Goal: Task Accomplishment & Management: Complete application form

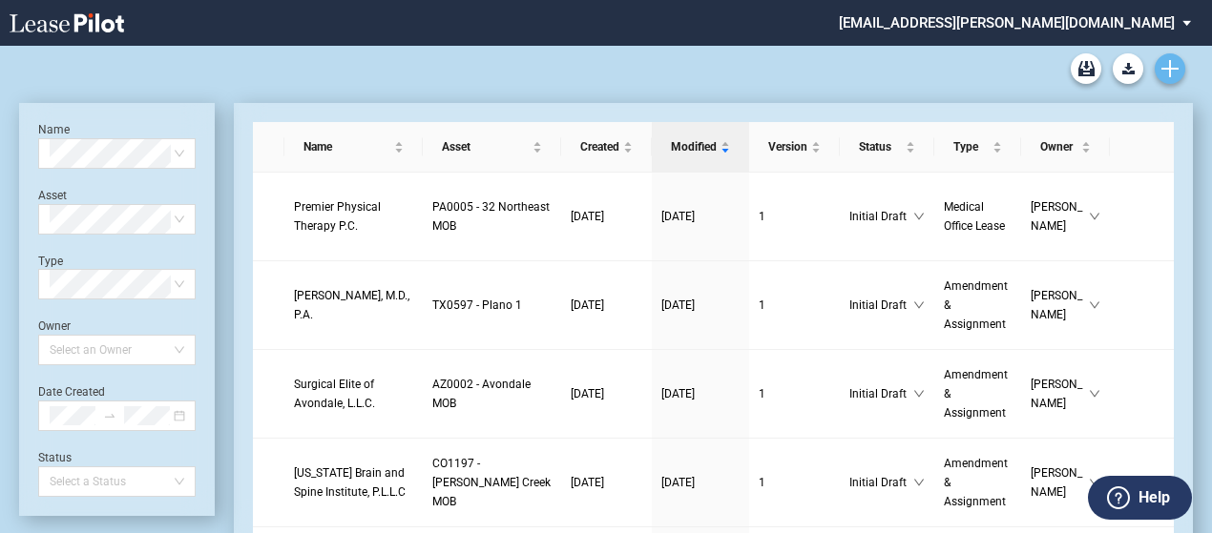
click at [1176, 68] on use "Create new document" at bounding box center [1169, 68] width 17 height 17
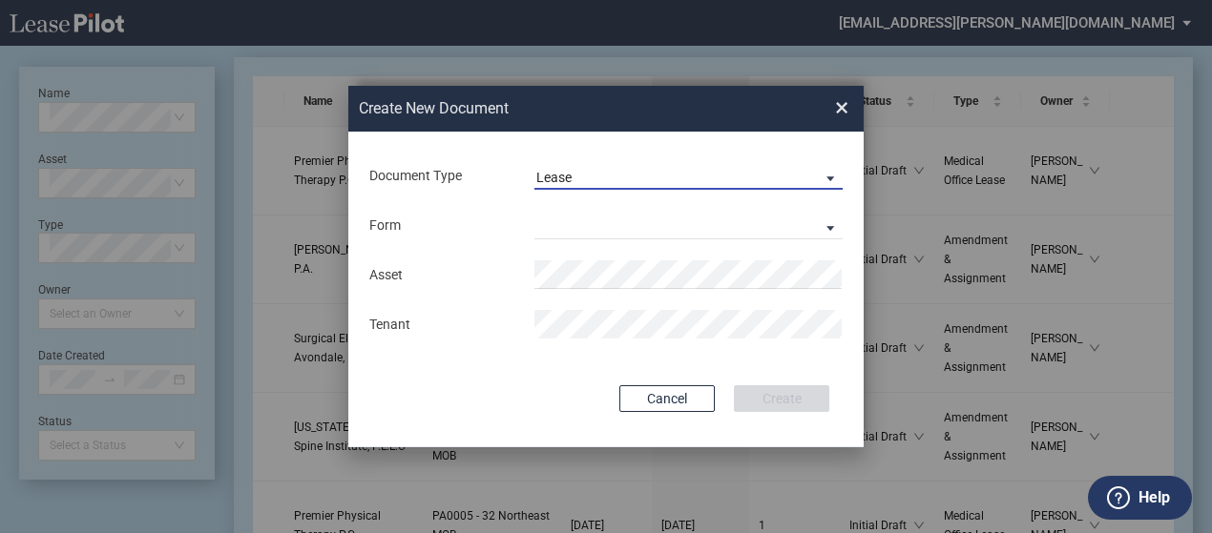
click at [626, 176] on span "Lease" at bounding box center [673, 178] width 274 height 19
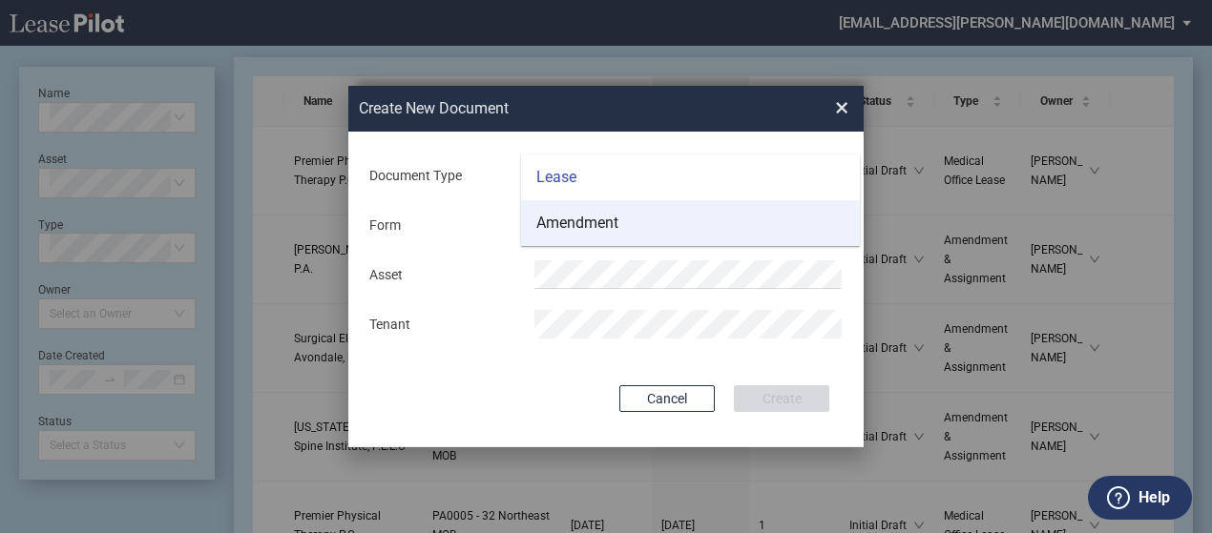
click at [621, 223] on md-option "Amendment" at bounding box center [690, 223] width 339 height 46
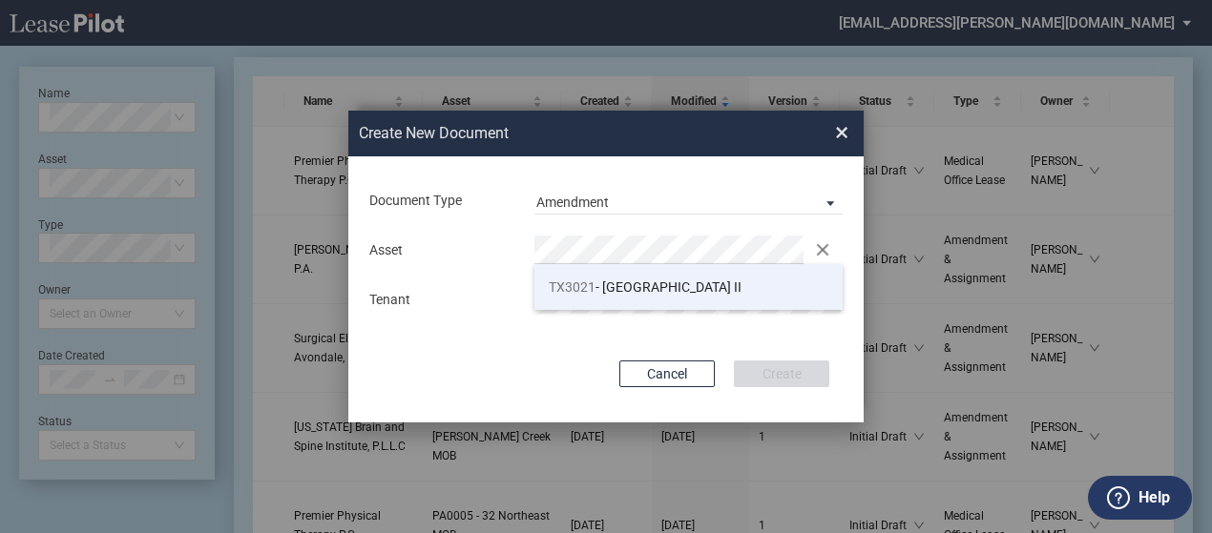
click at [616, 282] on span "TX3021 - Centennial Medical Pavilion II" at bounding box center [645, 287] width 193 height 15
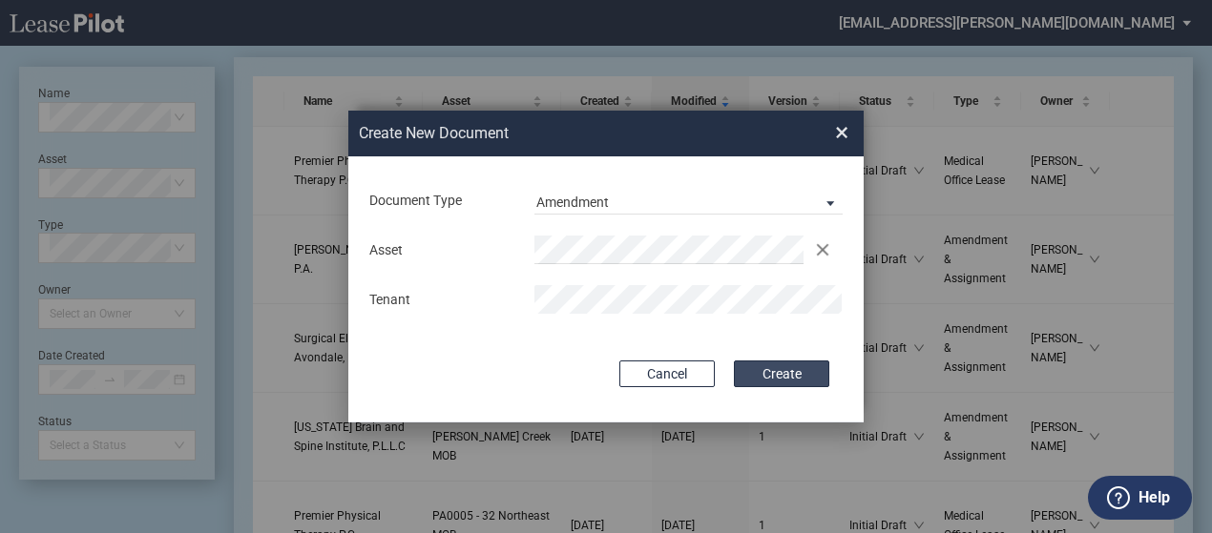
click at [752, 371] on button "Create" at bounding box center [781, 374] width 95 height 27
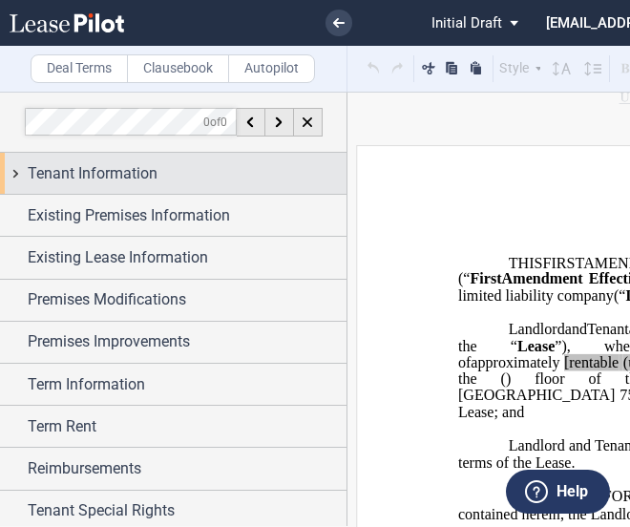
click at [4, 169] on div "Tenant Information" at bounding box center [173, 173] width 346 height 41
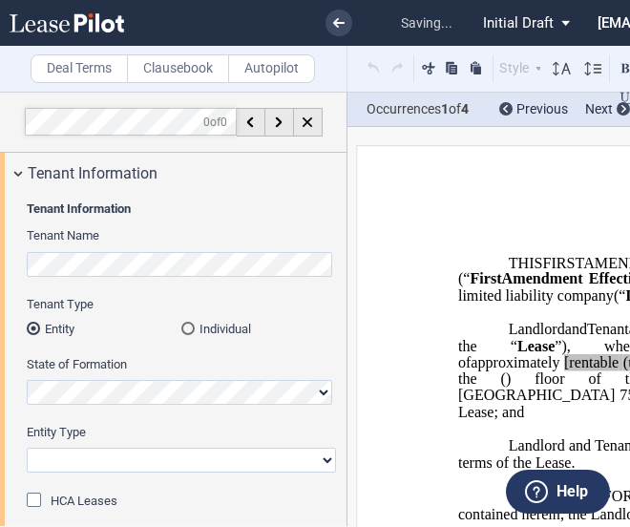
click at [76, 465] on select "Corporation Limited Liability Company General Partnership Limited Partnership O…" at bounding box center [181, 460] width 309 height 25
select select "Other"
click at [27, 448] on select "Corporation Limited Liability Company General Partnership Limited Partnership O…" at bounding box center [181, 460] width 309 height 25
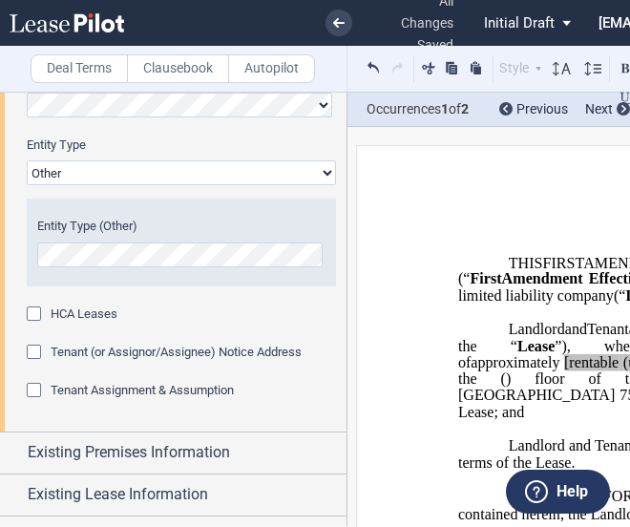
scroll to position [286, 0]
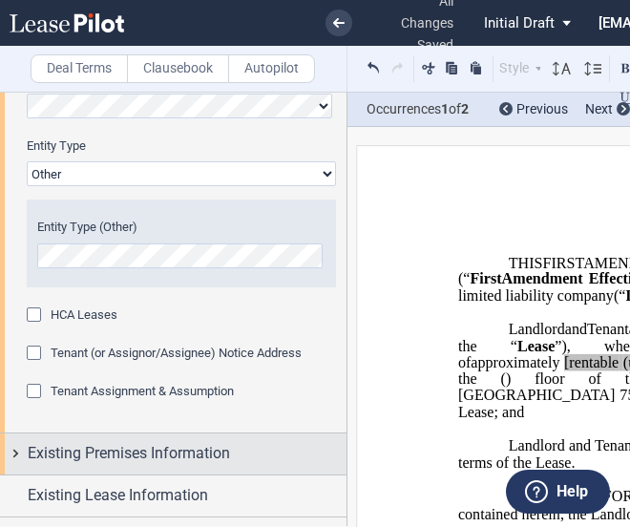
click at [20, 449] on div "Existing Premises Information" at bounding box center [173, 453] width 346 height 41
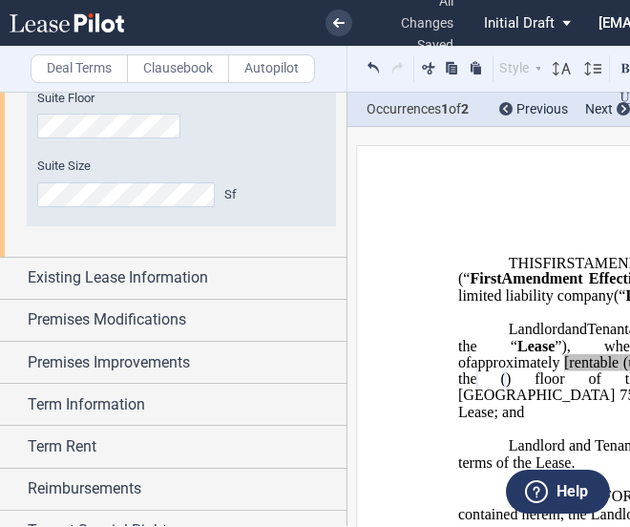
scroll to position [829, 0]
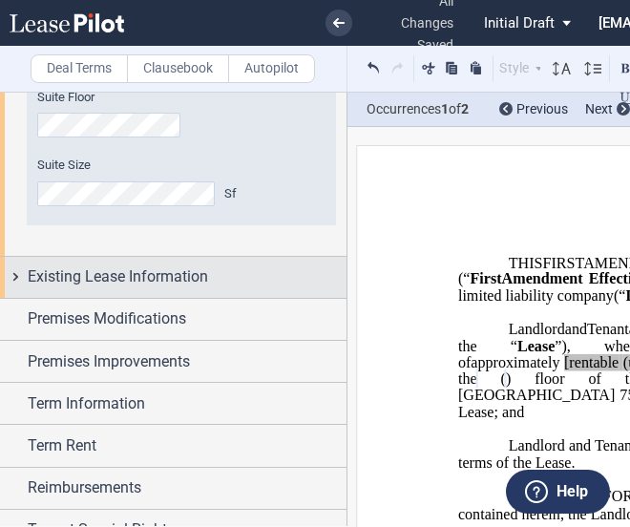
click at [10, 281] on div "Existing Lease Information" at bounding box center [173, 277] width 346 height 41
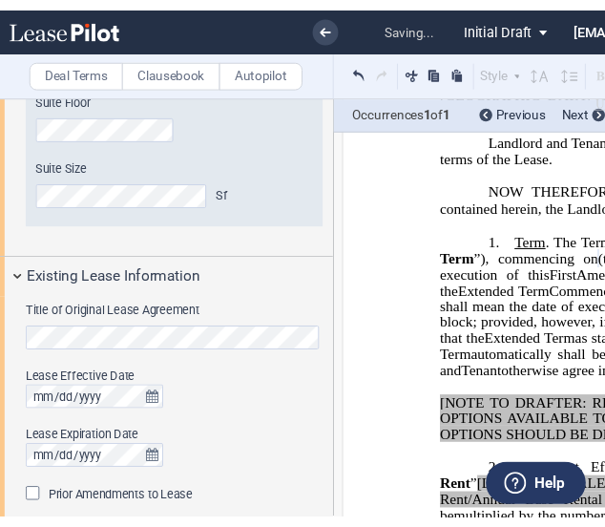
scroll to position [309, 0]
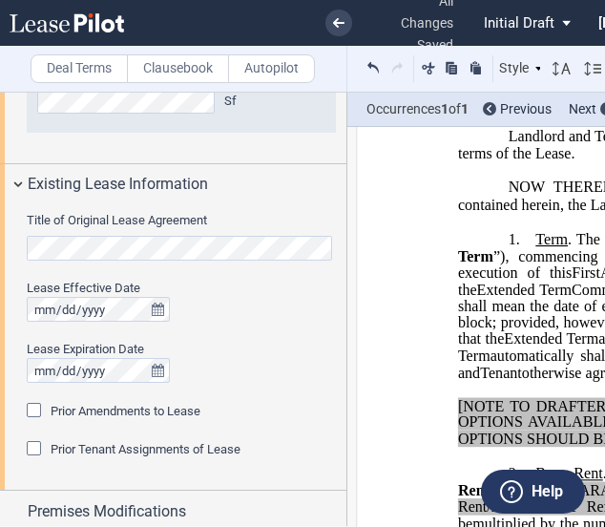
scroll to position [951, 0]
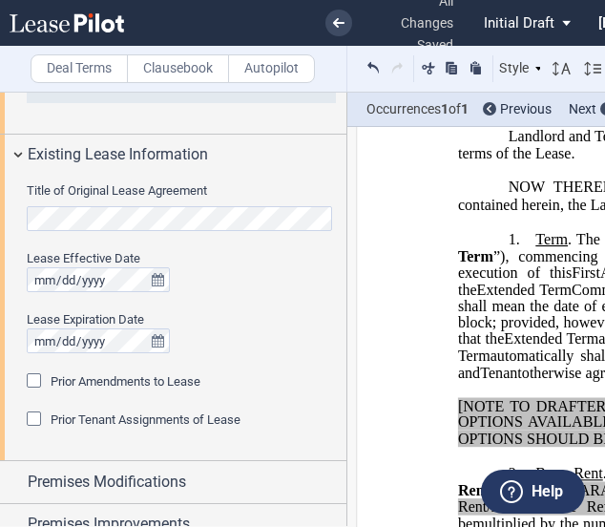
click at [152, 379] on span "Prior Amendments to Lease" at bounding box center [126, 381] width 150 height 14
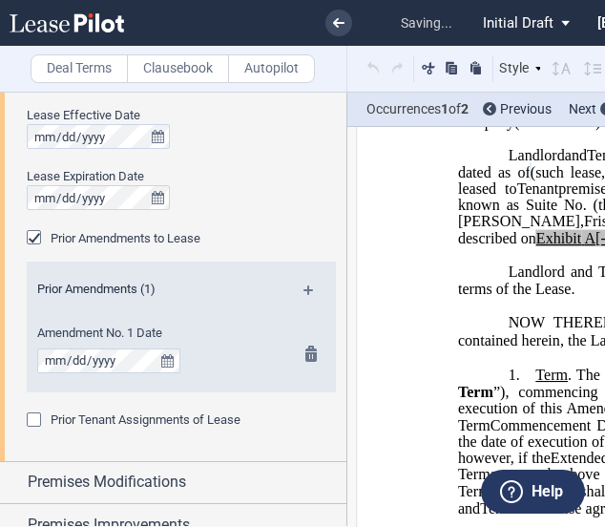
scroll to position [105, 0]
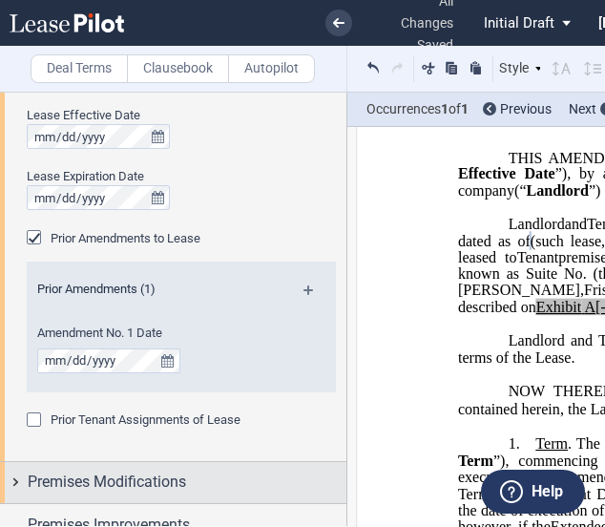
click at [10, 480] on div "Premises Modifications" at bounding box center [173, 482] width 346 height 41
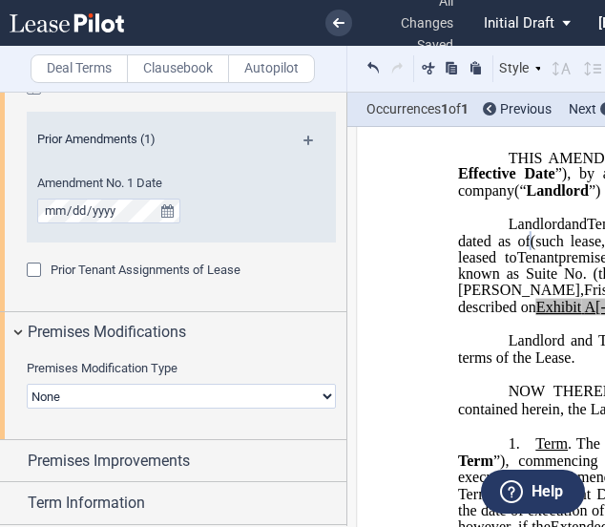
scroll to position [1343, 0]
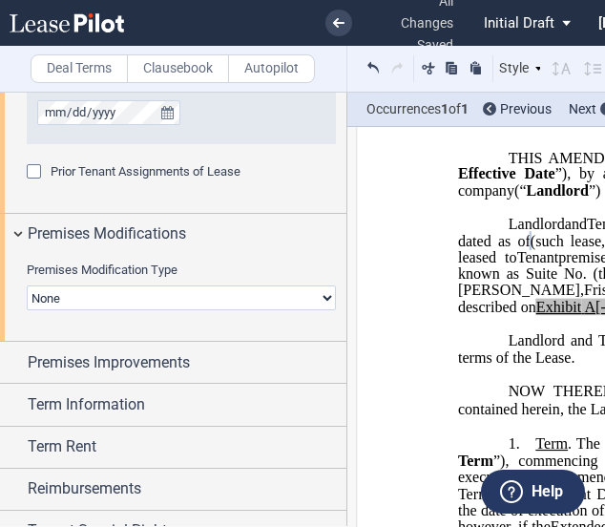
click at [82, 297] on select "None Expansion Relocation" at bounding box center [181, 297] width 309 height 25
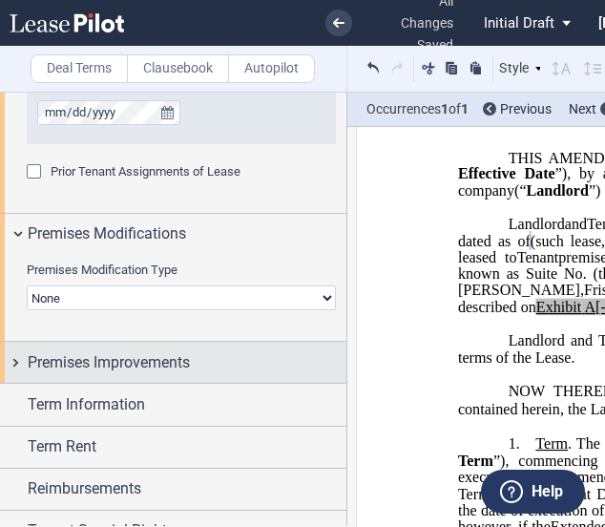
click at [10, 350] on div "Premises Improvements" at bounding box center [173, 362] width 346 height 41
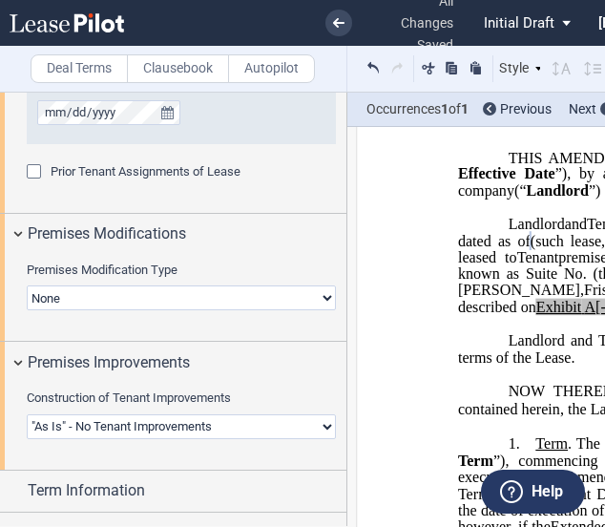
scroll to position [1481, 0]
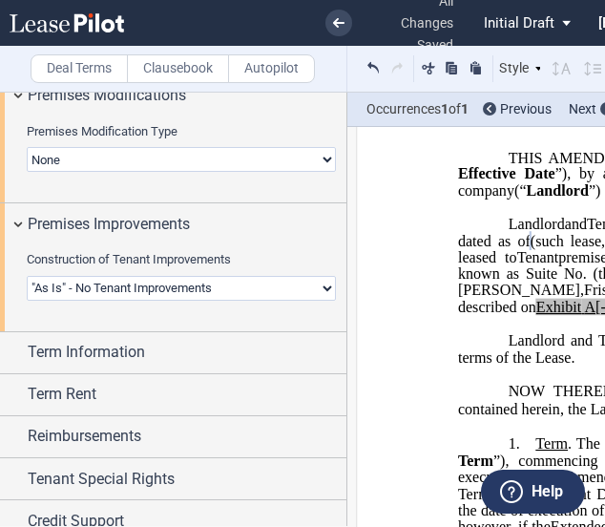
click at [120, 292] on select "Landlord Constructs Tenant Improvements Tenant Constructs Tenant Improvements "…" at bounding box center [181, 288] width 309 height 25
select select "tenant"
click at [27, 276] on select "Landlord Constructs Tenant Improvements Tenant Constructs Tenant Improvements "…" at bounding box center [181, 288] width 309 height 25
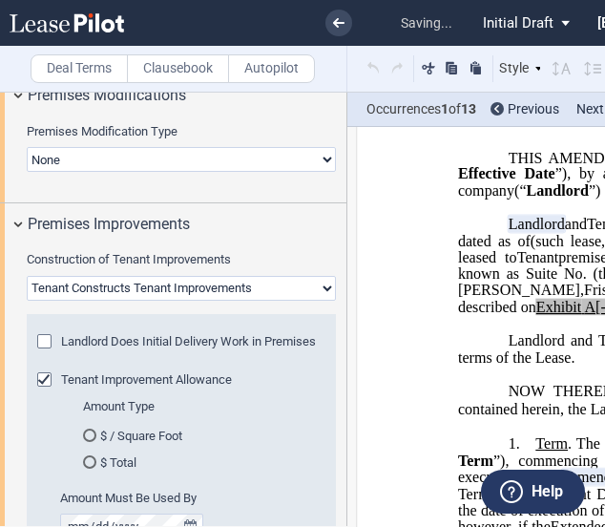
scroll to position [1584, 0]
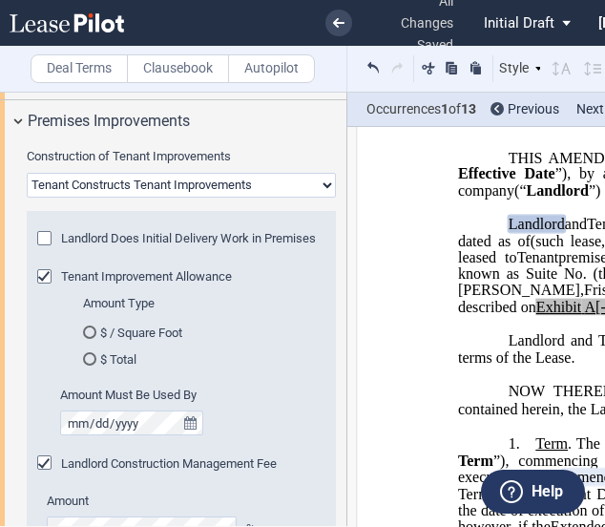
click at [126, 331] on md-radio-button "$ / Square Foot" at bounding box center [200, 331] width 234 height 17
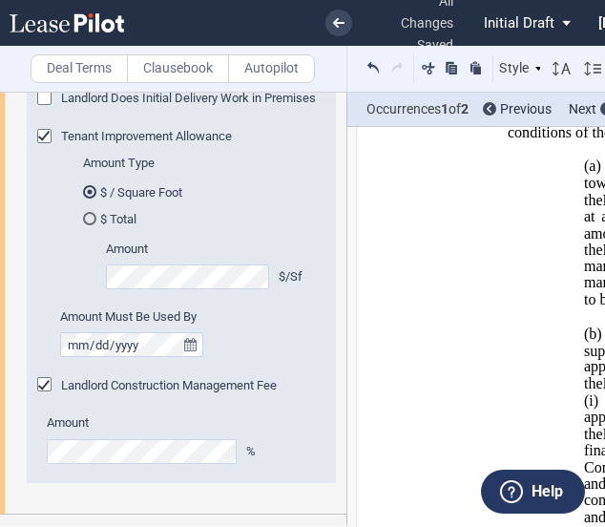
scroll to position [1962, 0]
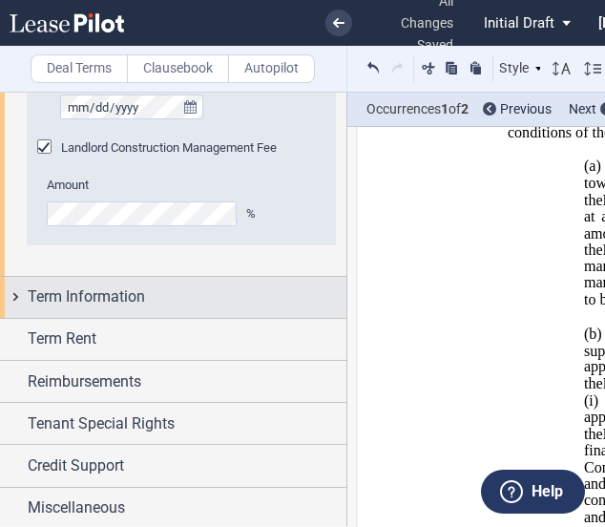
click at [10, 298] on div "Term Information" at bounding box center [173, 297] width 346 height 41
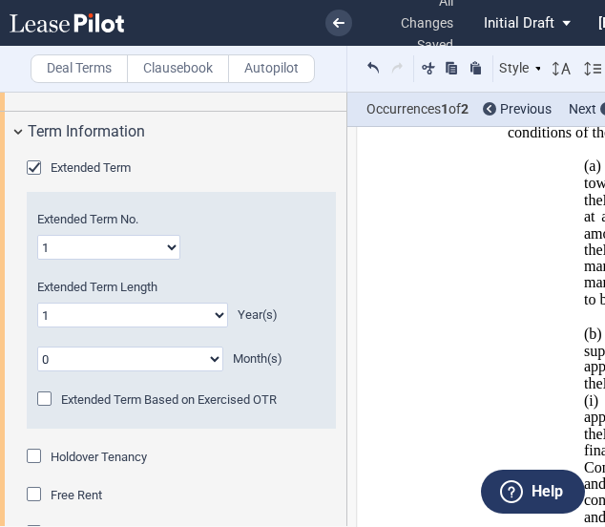
scroll to position [2128, 0]
click at [196, 310] on select "0 1 2 3 4 5 6 7 8 9 10 11 12 13 14 15 16 17 18 19 20" at bounding box center [133, 314] width 192 height 25
select select "number:5"
click at [37, 302] on select "0 1 2 3 4 5 6 7 8 9 10 11 12 13 14 15 16 17 18 19 20" at bounding box center [133, 314] width 192 height 25
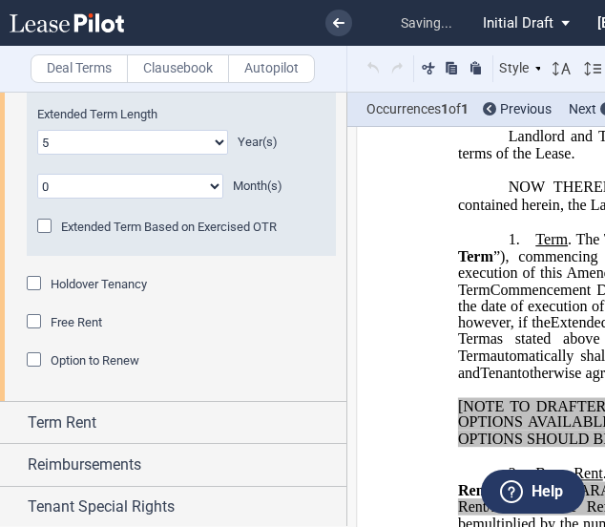
scroll to position [2383, 0]
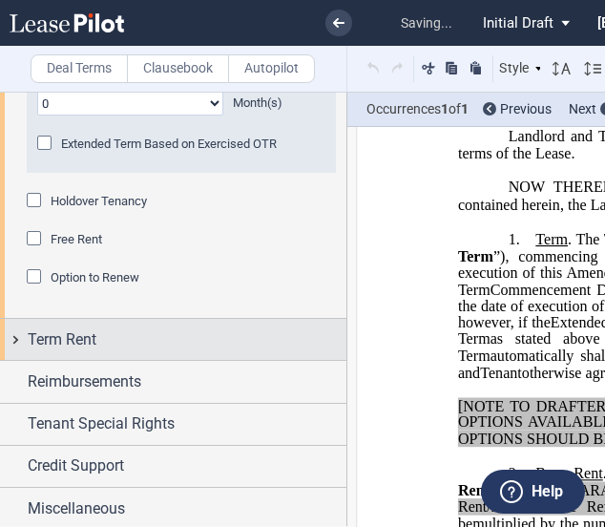
click at [19, 338] on div "Term Rent" at bounding box center [173, 339] width 346 height 41
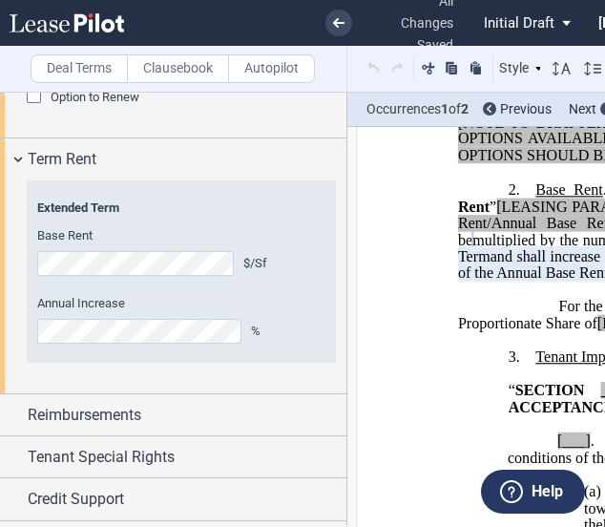
scroll to position [2597, 0]
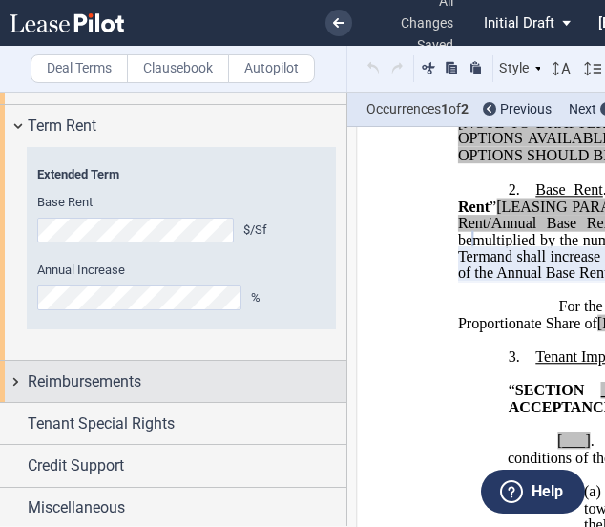
click at [17, 383] on div "Reimbursements" at bounding box center [173, 381] width 346 height 41
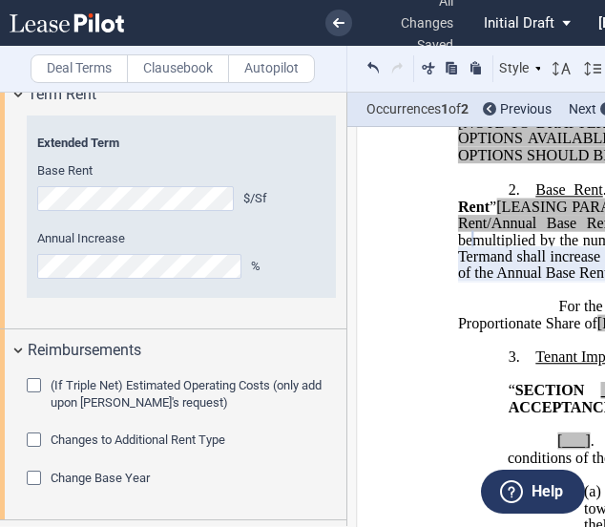
scroll to position [2629, 0]
click at [84, 438] on span "Changes to Additional Rent Type" at bounding box center [138, 438] width 175 height 14
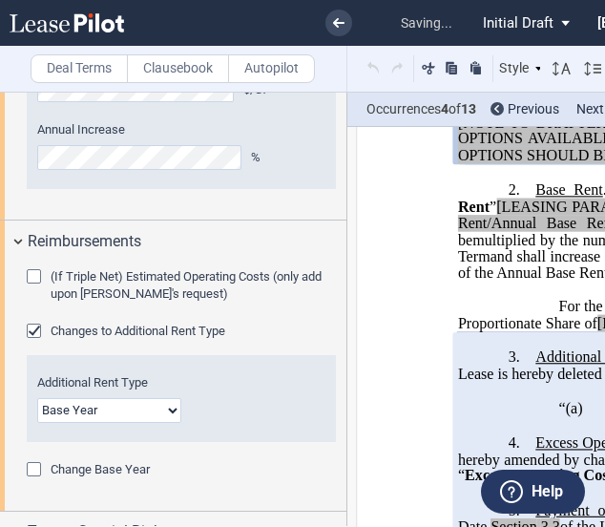
scroll to position [2738, 0]
click at [143, 411] on select "Base Year Triple Net" at bounding box center [109, 409] width 145 height 25
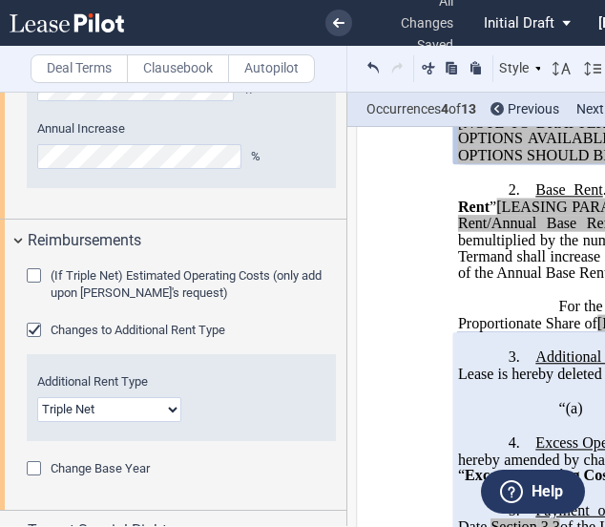
click at [37, 397] on select "Base Year Triple Net" at bounding box center [109, 409] width 145 height 25
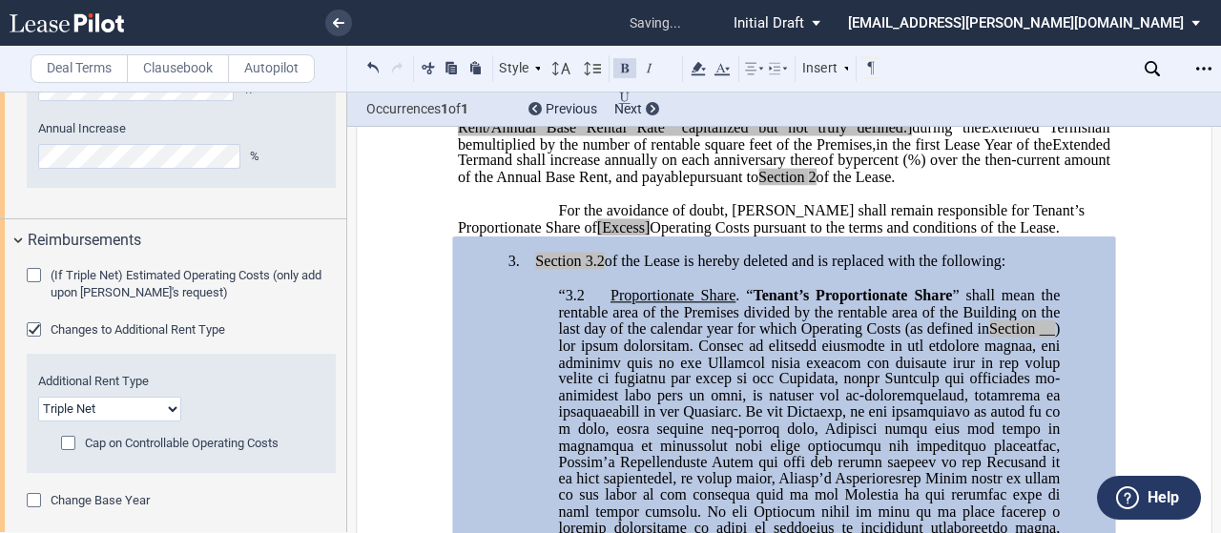
scroll to position [693, 0]
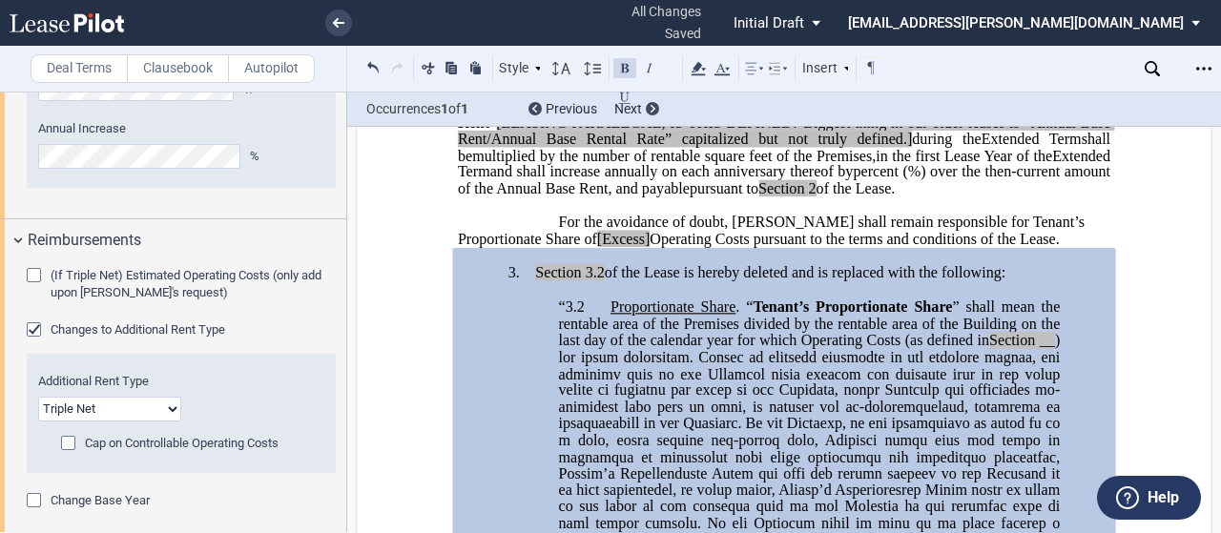
click at [176, 422] on select "Base Year Triple Net" at bounding box center [109, 409] width 143 height 25
select select "modified gross"
click at [38, 409] on select "Base Year Triple Net" at bounding box center [109, 409] width 143 height 25
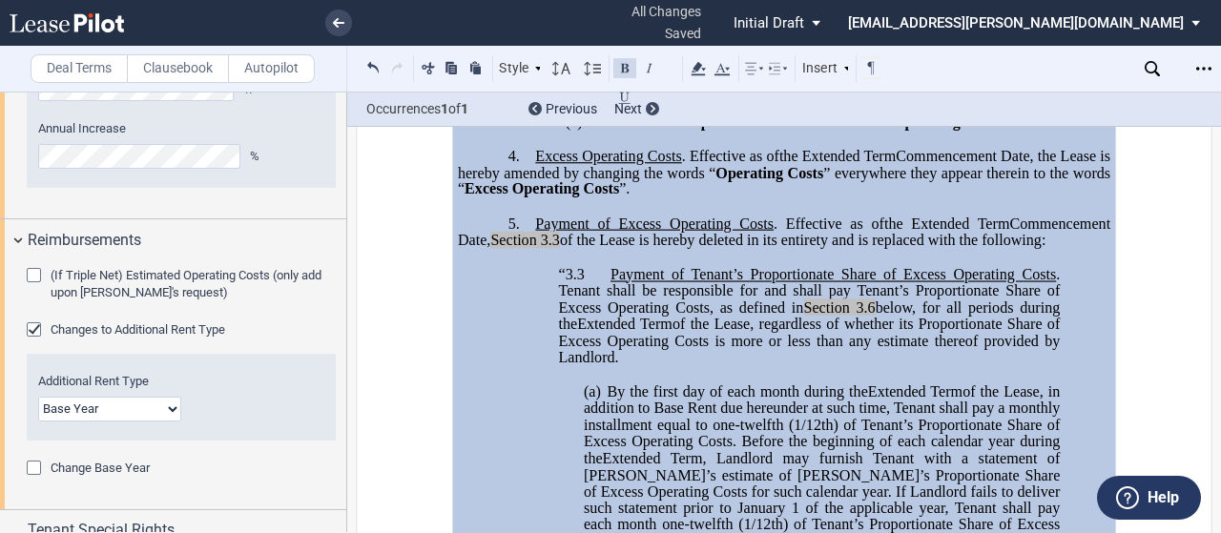
scroll to position [2853, 0]
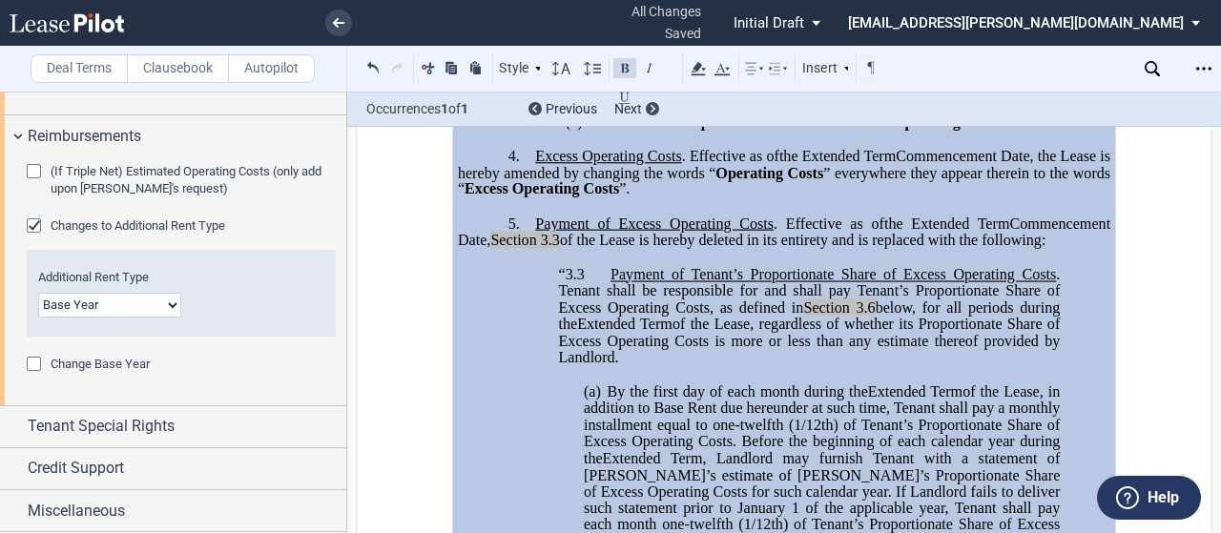
click at [100, 367] on span "Change Base Year" at bounding box center [100, 364] width 99 height 14
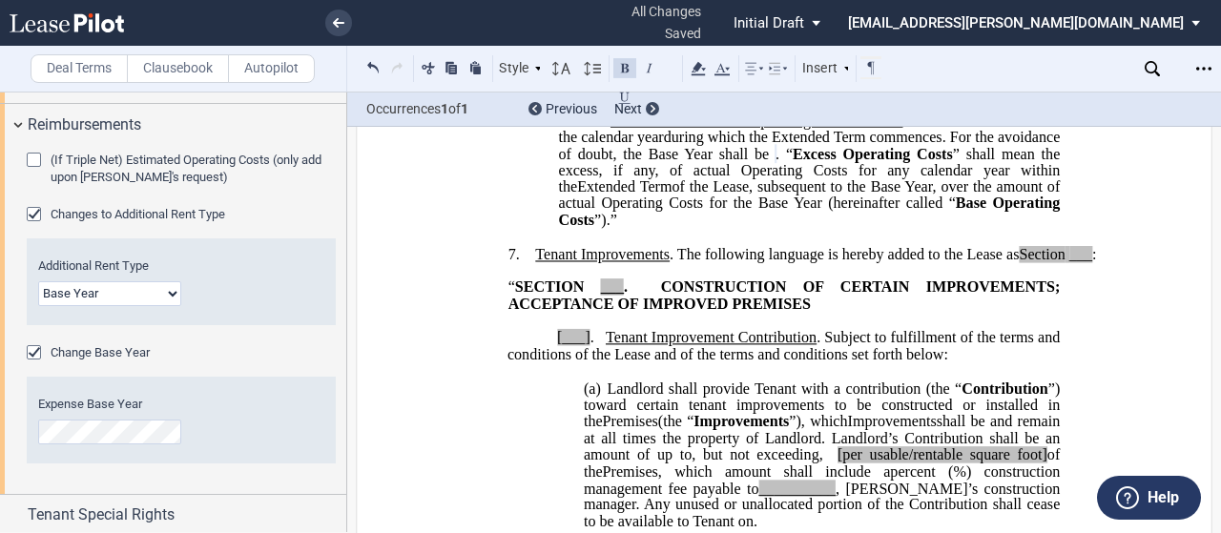
scroll to position [2954, 0]
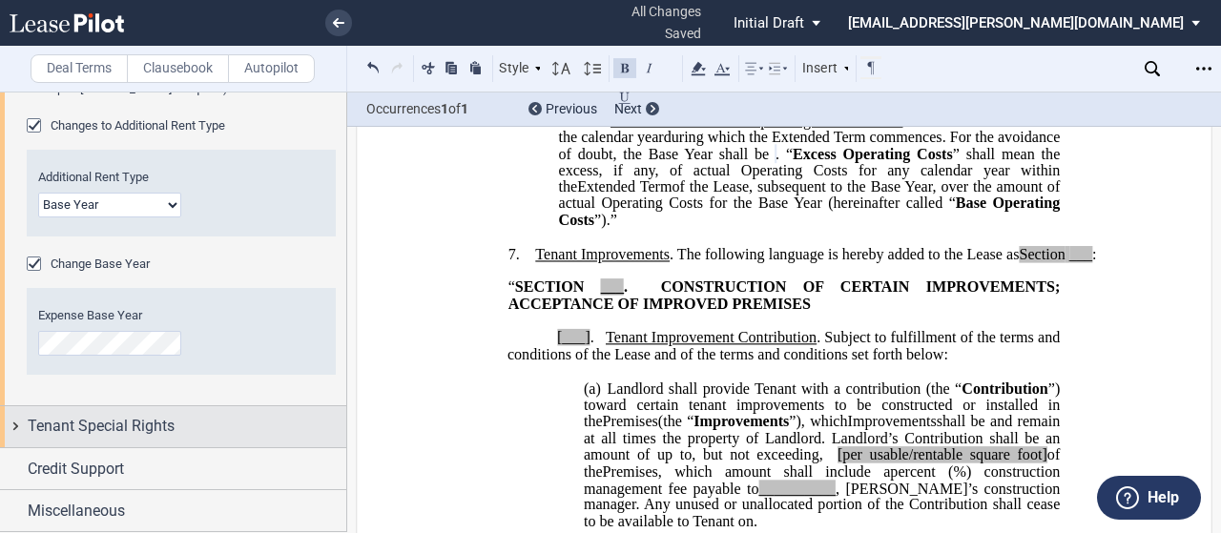
click at [24, 432] on div "Tenant Special Rights" at bounding box center [173, 427] width 346 height 41
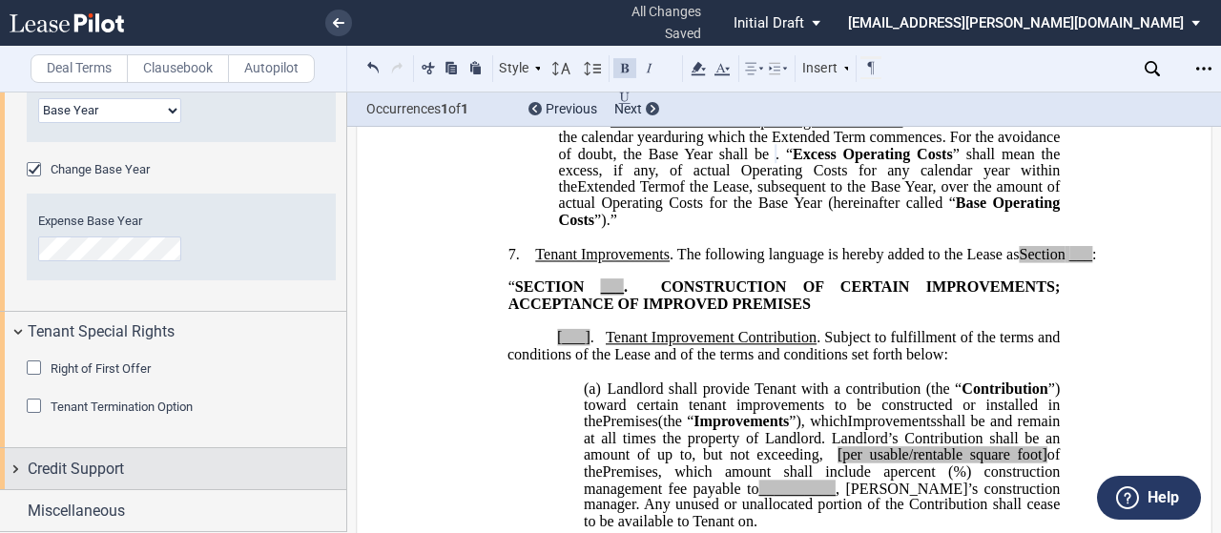
click at [17, 470] on div "Credit Support" at bounding box center [173, 469] width 346 height 41
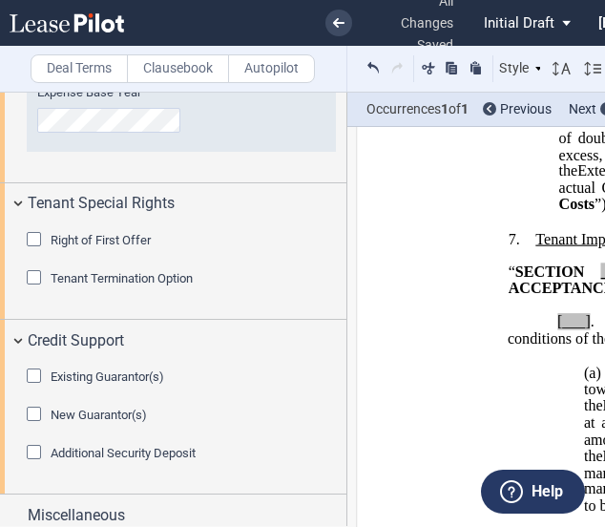
scroll to position [3172, 0]
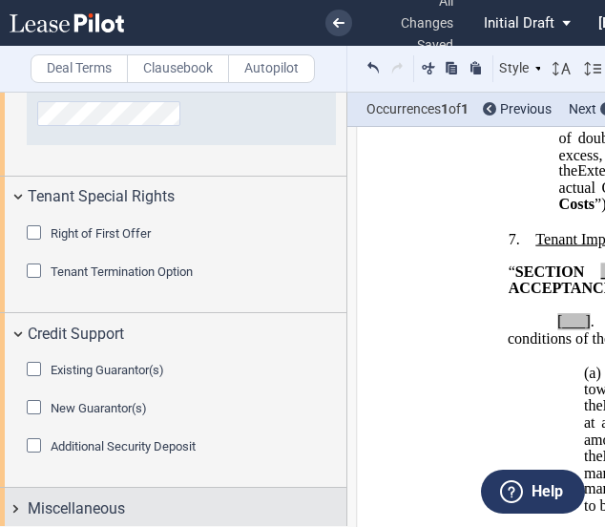
click at [19, 503] on div "Miscellaneous" at bounding box center [173, 508] width 346 height 41
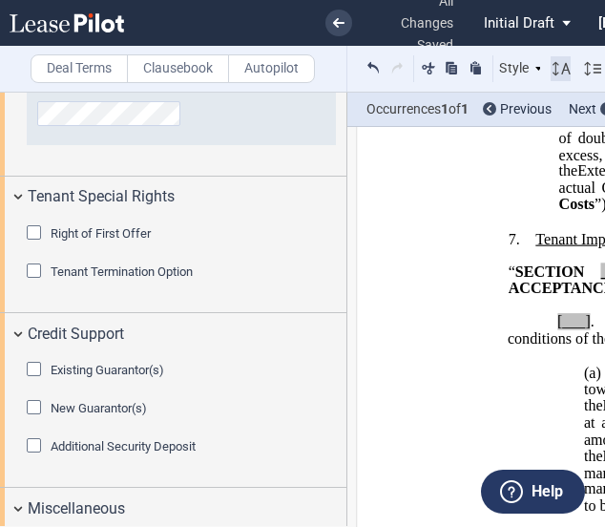
scroll to position [3592, 0]
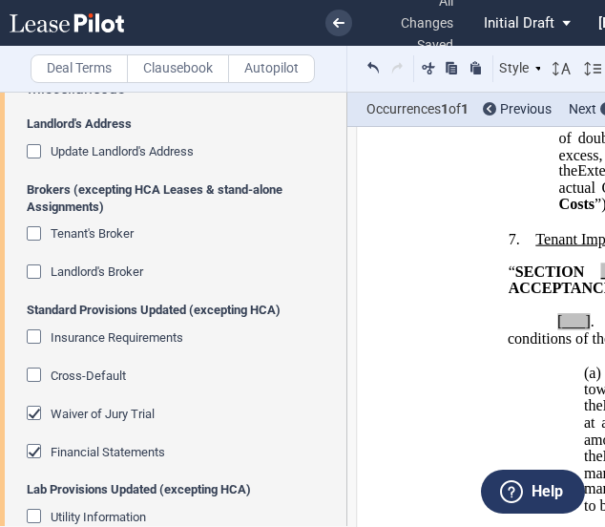
click at [29, 147] on div "Update Landlord's Address" at bounding box center [36, 153] width 19 height 19
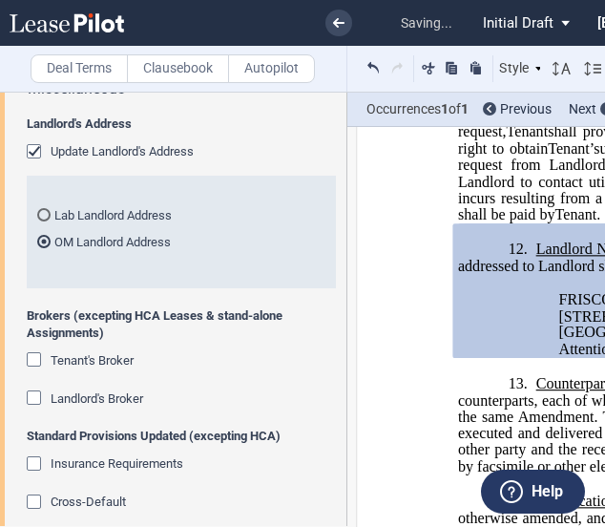
scroll to position [6611, 0]
click at [36, 357] on div "Tenant's Broker" at bounding box center [36, 361] width 19 height 19
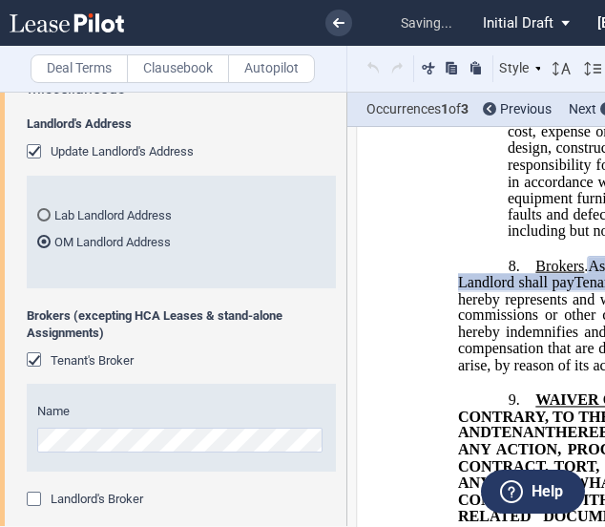
scroll to position [5443, 0]
click at [34, 491] on div "Landlord's Broker" at bounding box center [36, 500] width 19 height 19
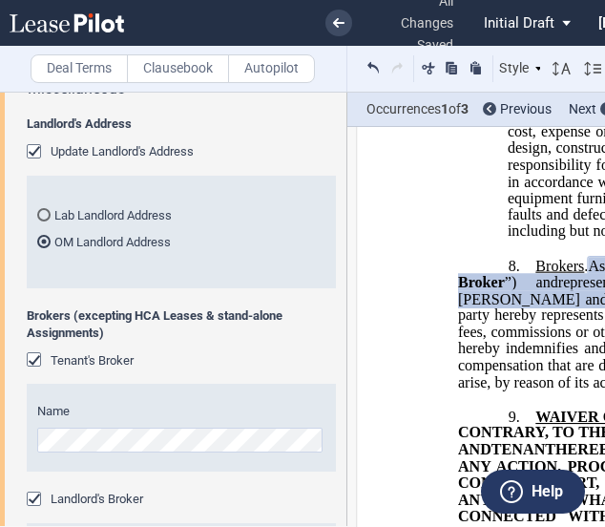
scroll to position [3718, 0]
